Goal: Transaction & Acquisition: Purchase product/service

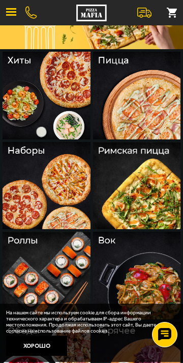
scroll to position [83, 0]
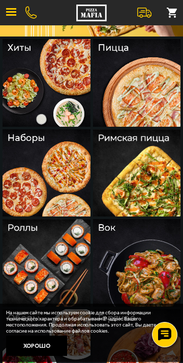
click at [34, 180] on img at bounding box center [47, 173] width 88 height 88
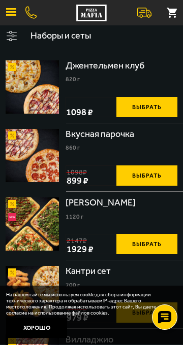
click at [29, 81] on img at bounding box center [32, 86] width 53 height 53
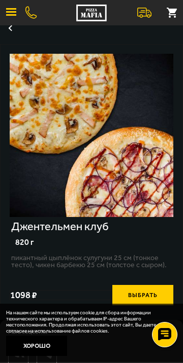
scroll to position [68, 0]
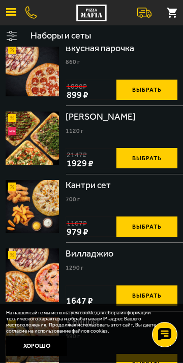
scroll to position [86, 0]
click at [36, 136] on img at bounding box center [32, 138] width 53 height 53
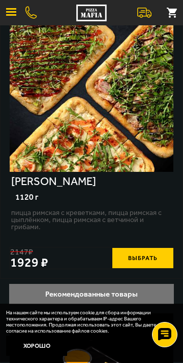
scroll to position [64, 0]
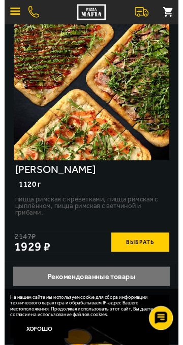
scroll to position [86, 0]
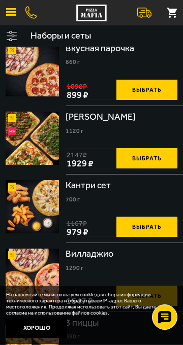
click at [150, 161] on button "Выбрать" at bounding box center [146, 158] width 61 height 20
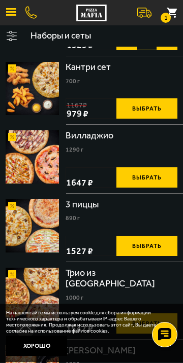
scroll to position [206, 0]
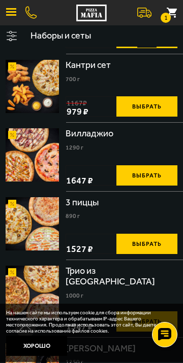
click at [39, 224] on img at bounding box center [32, 223] width 53 height 53
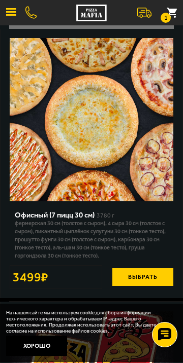
scroll to position [333, 0]
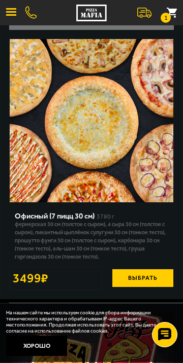
click at [144, 282] on button "Выбрать" at bounding box center [142, 278] width 61 height 18
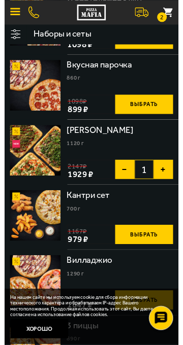
scroll to position [65, 0]
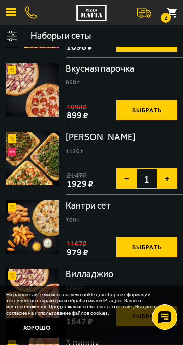
click at [171, 14] on button "2" at bounding box center [171, 13] width 22 height 22
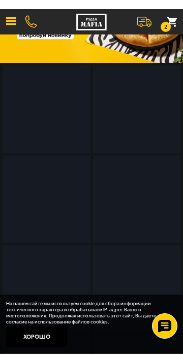
scroll to position [83, 0]
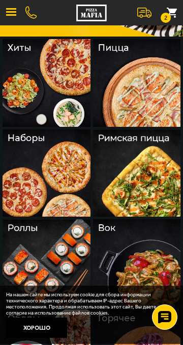
click at [7, 12] on span "button" at bounding box center [11, 12] width 10 height 2
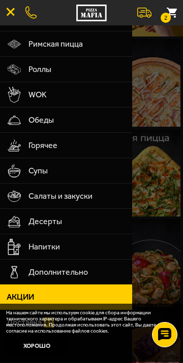
scroll to position [128, 0]
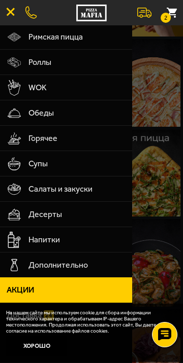
click at [40, 241] on span "Напитки" at bounding box center [76, 239] width 97 height 25
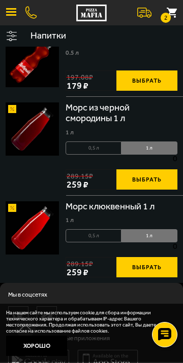
scroll to position [872, 0]
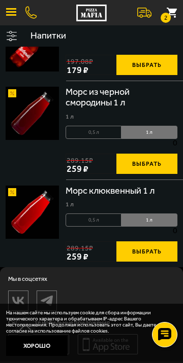
click at [148, 166] on button "Выбрать" at bounding box center [146, 164] width 61 height 20
click at [169, 166] on button "+" at bounding box center [167, 164] width 20 height 20
click at [169, 163] on button "+" at bounding box center [167, 164] width 20 height 20
click at [151, 254] on button "Выбрать" at bounding box center [146, 252] width 61 height 20
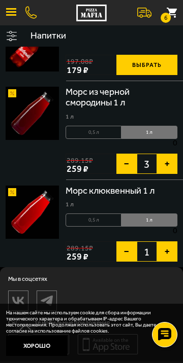
click at [168, 258] on button "+" at bounding box center [167, 252] width 20 height 20
click at [168, 252] on button "+" at bounding box center [167, 252] width 20 height 20
click at [171, 13] on button "8" at bounding box center [171, 13] width 22 height 22
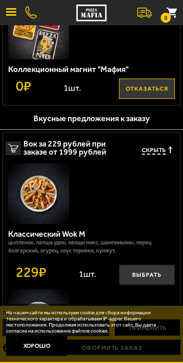
scroll to position [550, 0]
click at [168, 151] on icon "button" at bounding box center [170, 150] width 4 height 7
click at [168, 150] on use "button" at bounding box center [170, 150] width 4 height 7
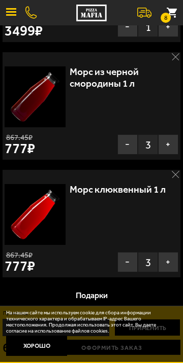
scroll to position [437, 0]
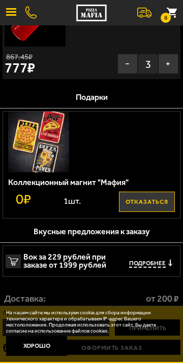
click at [38, 345] on button "Хорошо" at bounding box center [36, 346] width 61 height 20
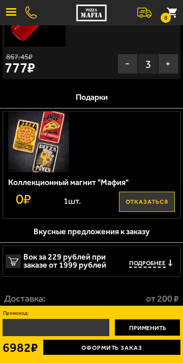
click at [132, 345] on link "Оформить заказ" at bounding box center [111, 347] width 137 height 15
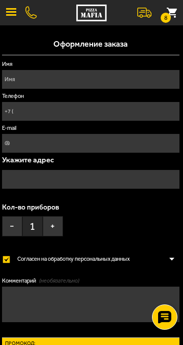
click at [39, 77] on input "Имя" at bounding box center [90, 79] width 177 height 19
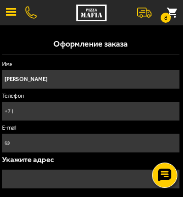
type input "[PERSON_NAME]"
click at [39, 114] on input "Телефон" at bounding box center [90, 111] width 177 height 19
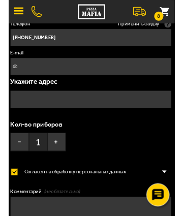
scroll to position [70, 0]
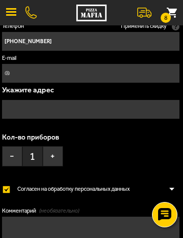
type input "[PHONE_NUMBER]"
click at [68, 109] on input "text" at bounding box center [90, 109] width 177 height 19
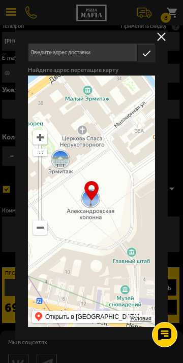
click at [97, 54] on input "text" at bounding box center [82, 52] width 109 height 19
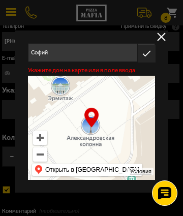
click at [95, 53] on input "Софий" at bounding box center [82, 52] width 109 height 19
click at [129, 50] on input "[STREET_ADDRESS]" at bounding box center [82, 52] width 109 height 19
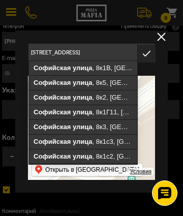
scroll to position [0, 0]
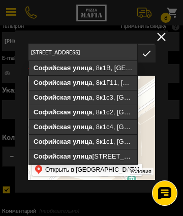
type input "[STREET_ADDRESS]"
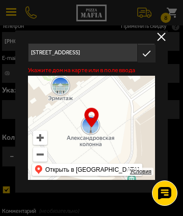
type input "[STREET_ADDRESS]"
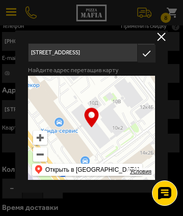
type input "[STREET_ADDRESS]"
click at [149, 54] on icon "button" at bounding box center [146, 54] width 18 height 18
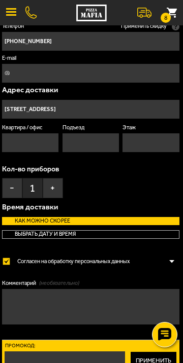
click at [124, 109] on input "[STREET_ADDRESS]" at bounding box center [90, 109] width 177 height 19
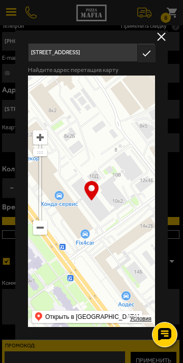
click at [115, 52] on input "[STREET_ADDRESS]" at bounding box center [82, 52] width 109 height 19
click at [113, 50] on input "[STREET_ADDRESS]" at bounding box center [82, 52] width 109 height 19
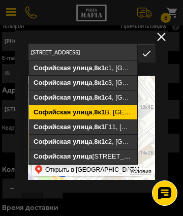
type input "[STREET_ADDRESS]"
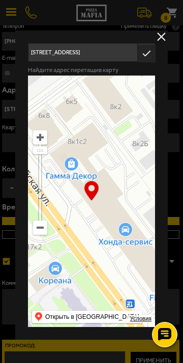
type input "[STREET_ADDRESS]"
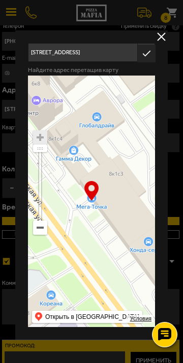
click at [94, 201] on div "… Условия Открыть в [GEOGRAPHIC_DATA]" at bounding box center [91, 202] width 127 height 252
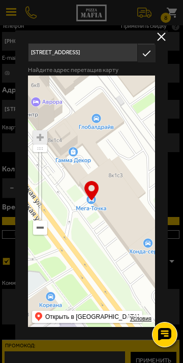
click at [146, 53] on icon "button" at bounding box center [146, 54] width 18 height 18
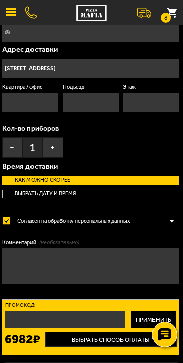
scroll to position [106, 0]
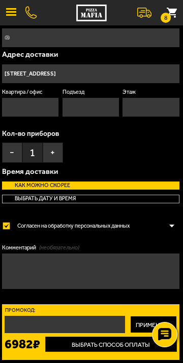
click at [79, 199] on label "Выбрать дату и время [DATE] 13:00" at bounding box center [90, 199] width 177 height 8
click at [0, 0] on input "Выбрать дату и время [DATE] 13:00" at bounding box center [0, 0] width 0 height 0
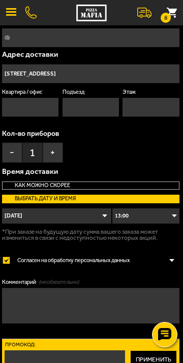
click at [170, 221] on select "13:00 13:15 13:30 13:45 14:00 14:15 14:30 14:45 15:00 15:15 15:30 15:45 16:00 1…" at bounding box center [145, 216] width 67 height 15
select select "14:00"
click at [112, 209] on select "13:00 13:15 13:30 13:45 14:00 14:15 14:30 14:45 15:00 15:15 15:30 15:45 16:00 1…" at bounding box center [145, 216] width 67 height 15
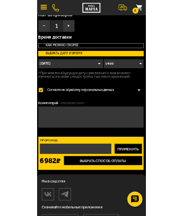
scroll to position [219, 0]
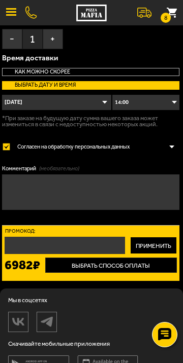
click at [53, 190] on textarea "Комментарий (необязательно)" at bounding box center [90, 193] width 177 height 36
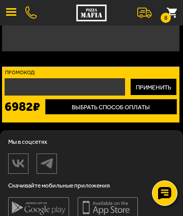
scroll to position [380, 0]
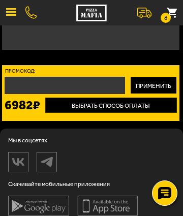
type textarea "Автоцентр МТ"
click at [124, 105] on button "Выбрать способ оплаты" at bounding box center [110, 104] width 131 height 15
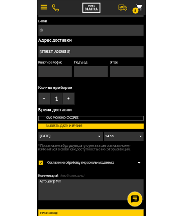
scroll to position [86, 0]
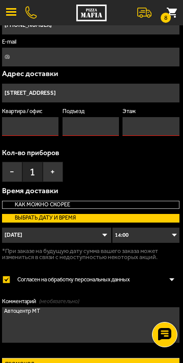
click at [32, 125] on input "Квартира / офис" at bounding box center [30, 126] width 56 height 19
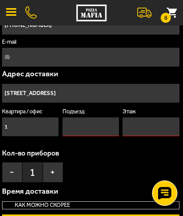
type input "1"
click at [95, 125] on input "Подъезд" at bounding box center [90, 126] width 56 height 19
type input "1"
click at [146, 125] on input "Этаж" at bounding box center [150, 126] width 56 height 19
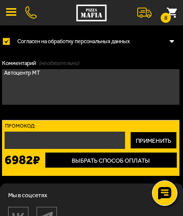
scroll to position [329, 0]
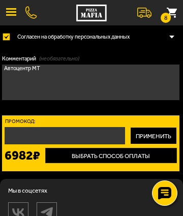
type input "1"
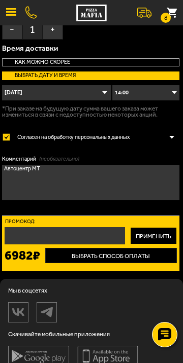
scroll to position [239, 0]
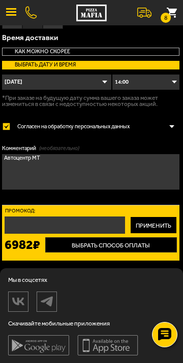
click at [122, 246] on button "Выбрать способ оплаты" at bounding box center [110, 244] width 131 height 15
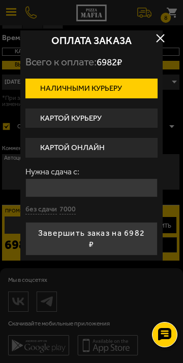
click at [91, 117] on label "Картой курьеру" at bounding box center [91, 119] width 132 height 20
click at [0, 0] on input "Картой курьеру" at bounding box center [0, 0] width 0 height 0
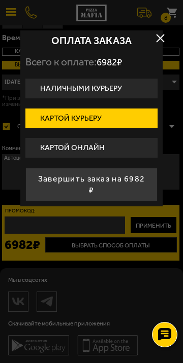
click at [95, 145] on label "Картой онлайн" at bounding box center [91, 148] width 132 height 20
click at [0, 0] on input "Картой онлайн" at bounding box center [0, 0] width 0 height 0
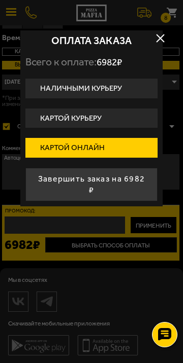
click at [118, 182] on button "Завершить заказ на 6982 ₽" at bounding box center [91, 184] width 132 height 33
